Goal: Navigation & Orientation: Find specific page/section

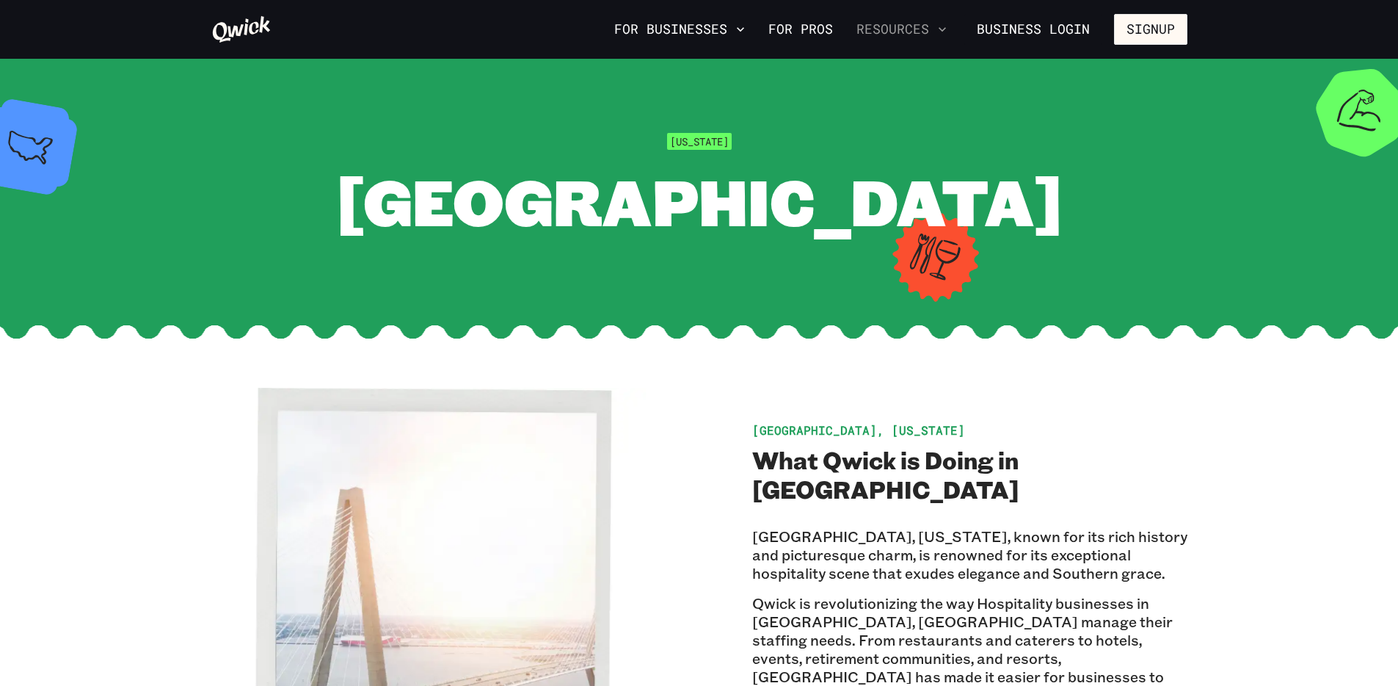
click at [929, 25] on button "Resources" at bounding box center [902, 29] width 102 height 25
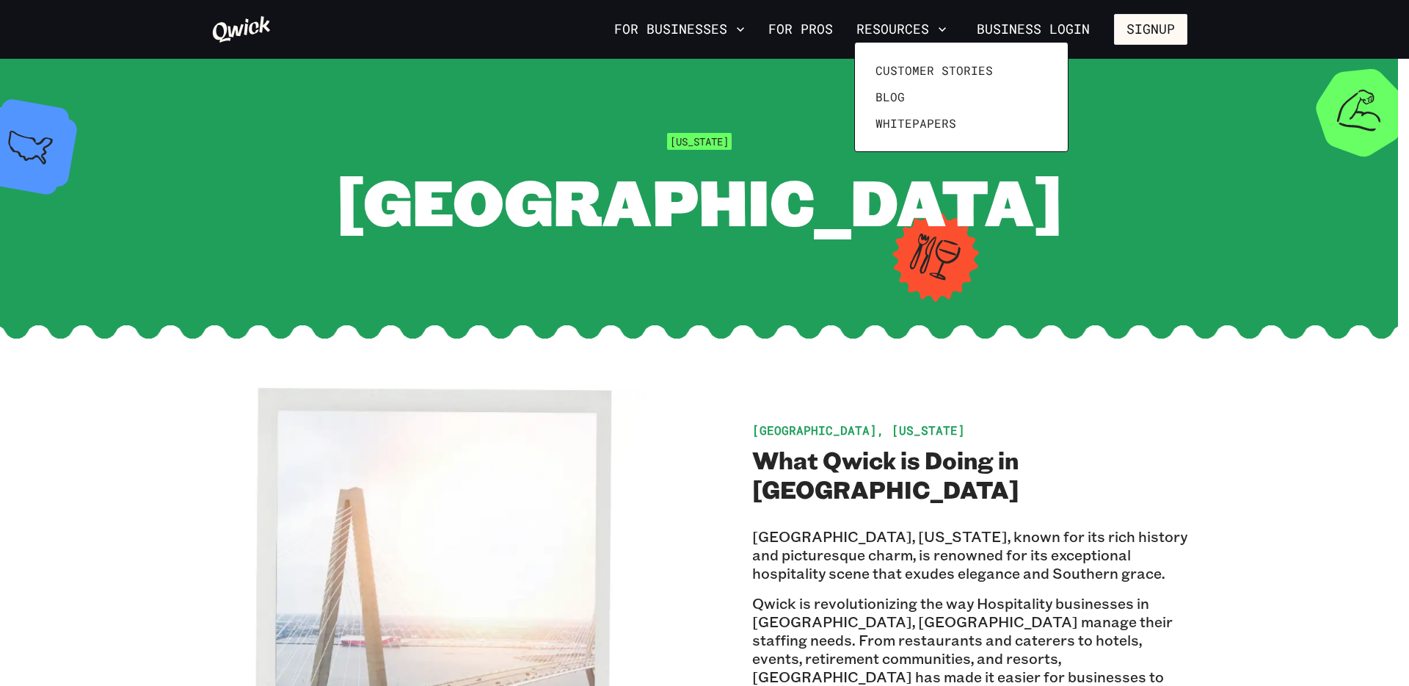
click at [736, 29] on div at bounding box center [704, 343] width 1409 height 686
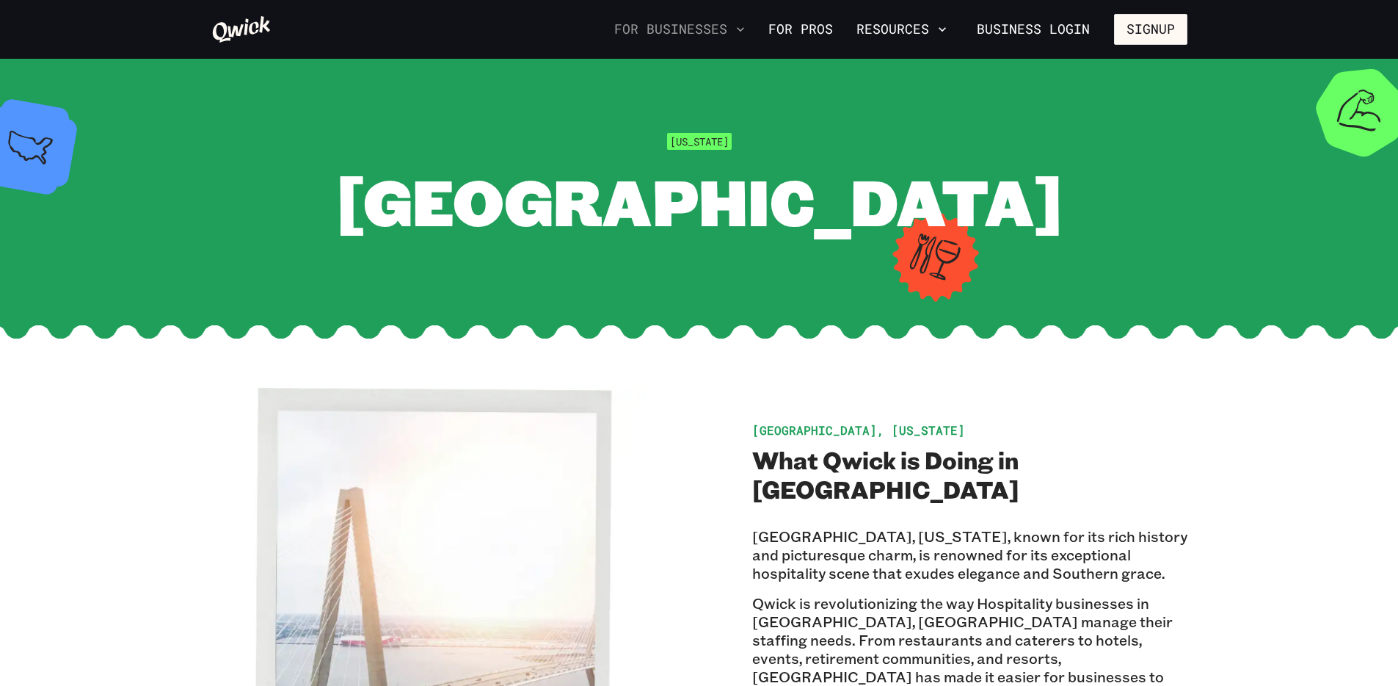
click at [744, 26] on icon "button" at bounding box center [740, 29] width 15 height 15
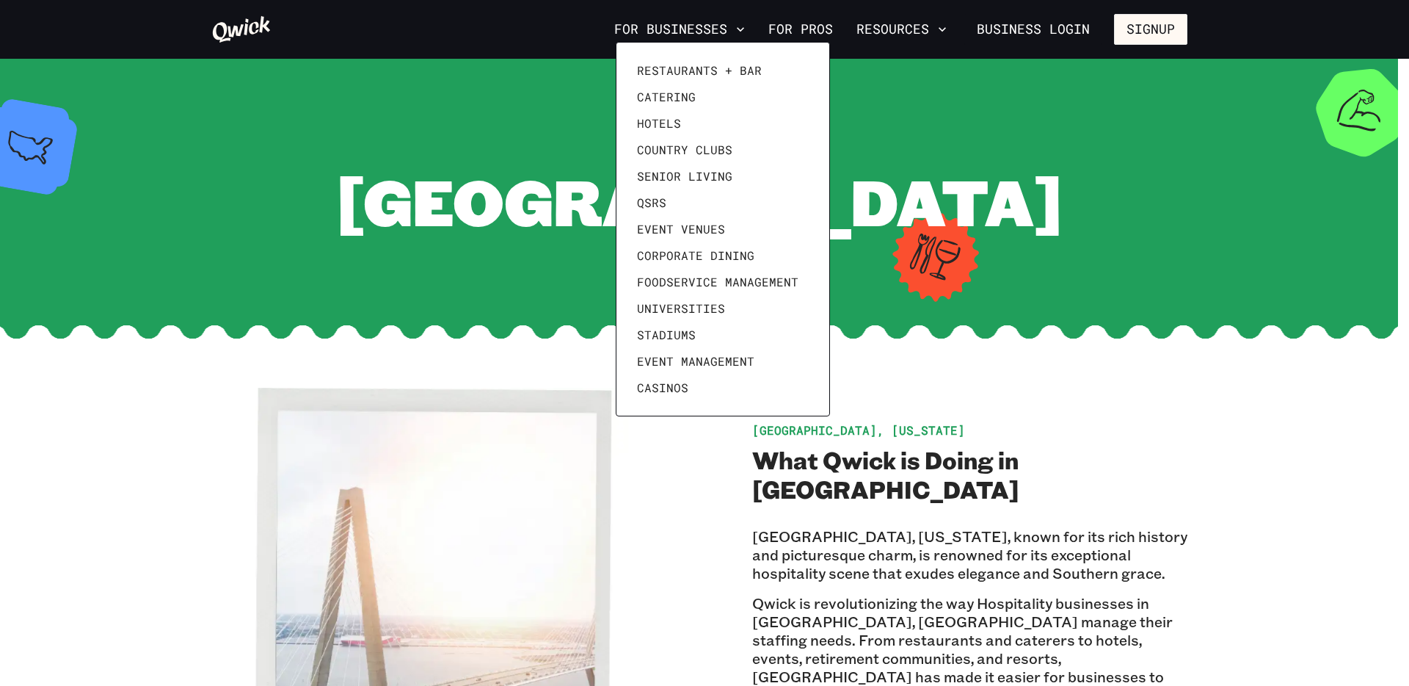
click at [1162, 474] on div at bounding box center [704, 343] width 1409 height 686
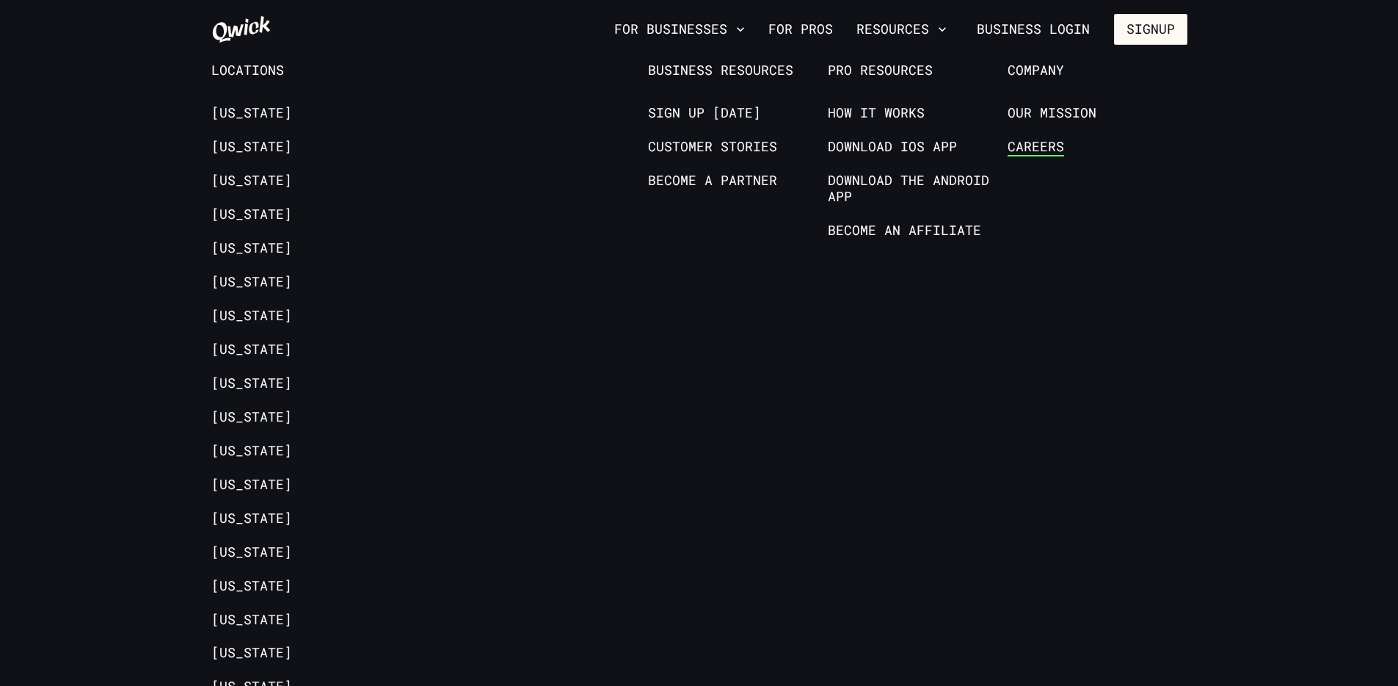
scroll to position [2546, 0]
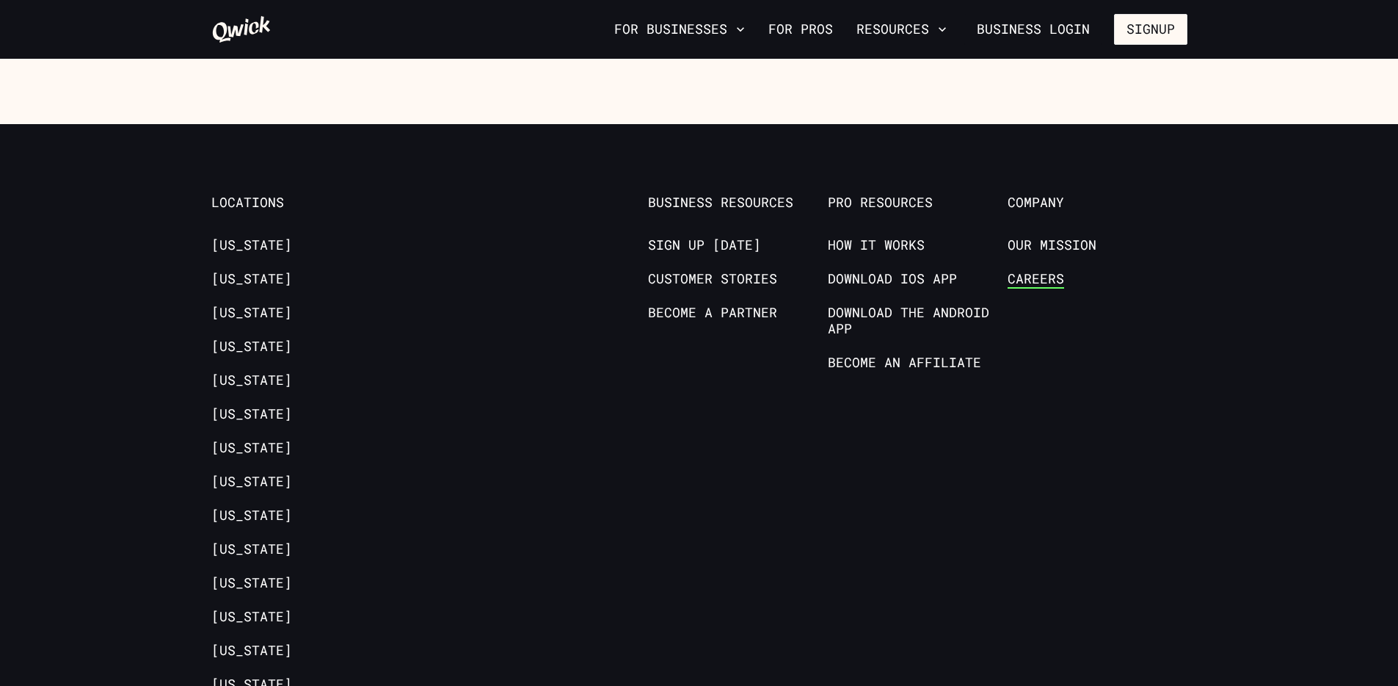
click at [1048, 275] on li "Careers" at bounding box center [1098, 282] width 180 height 22
click at [1050, 271] on link "Careers" at bounding box center [1036, 280] width 57 height 18
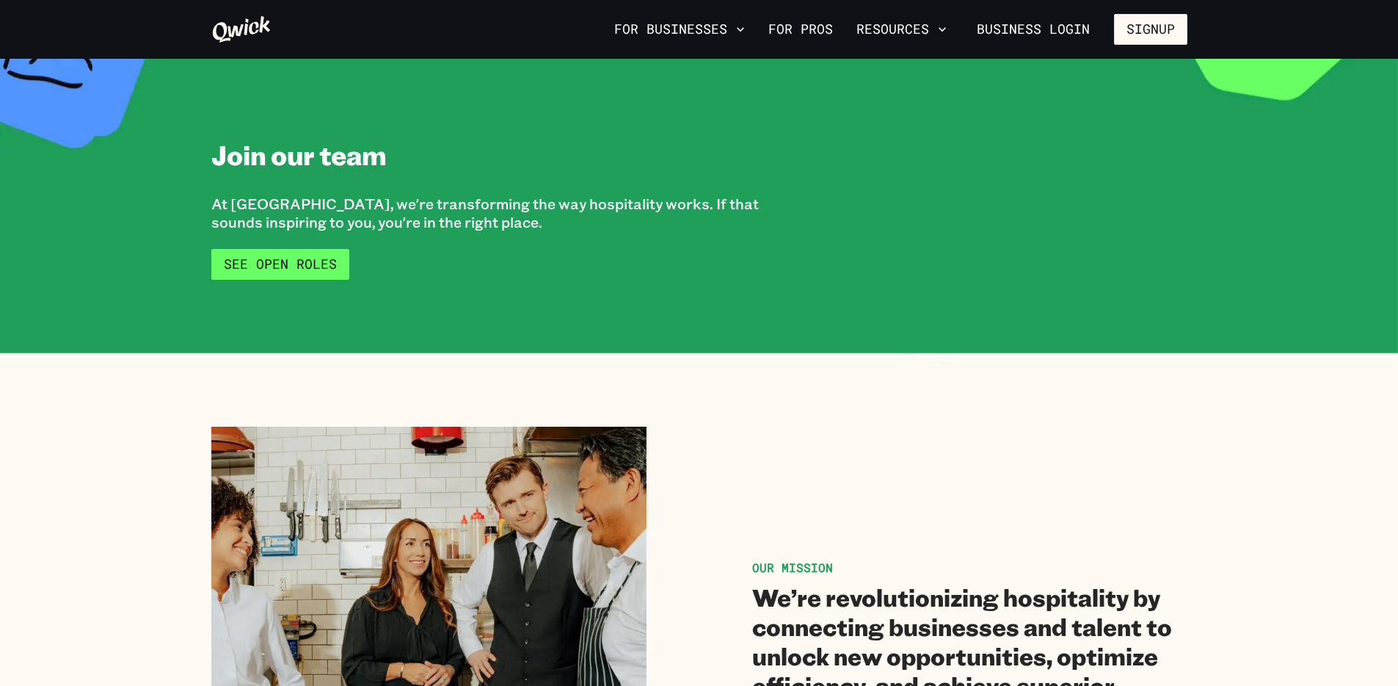
click at [305, 249] on link "See Open Roles" at bounding box center [280, 264] width 138 height 31
